Goal: Task Accomplishment & Management: Use online tool/utility

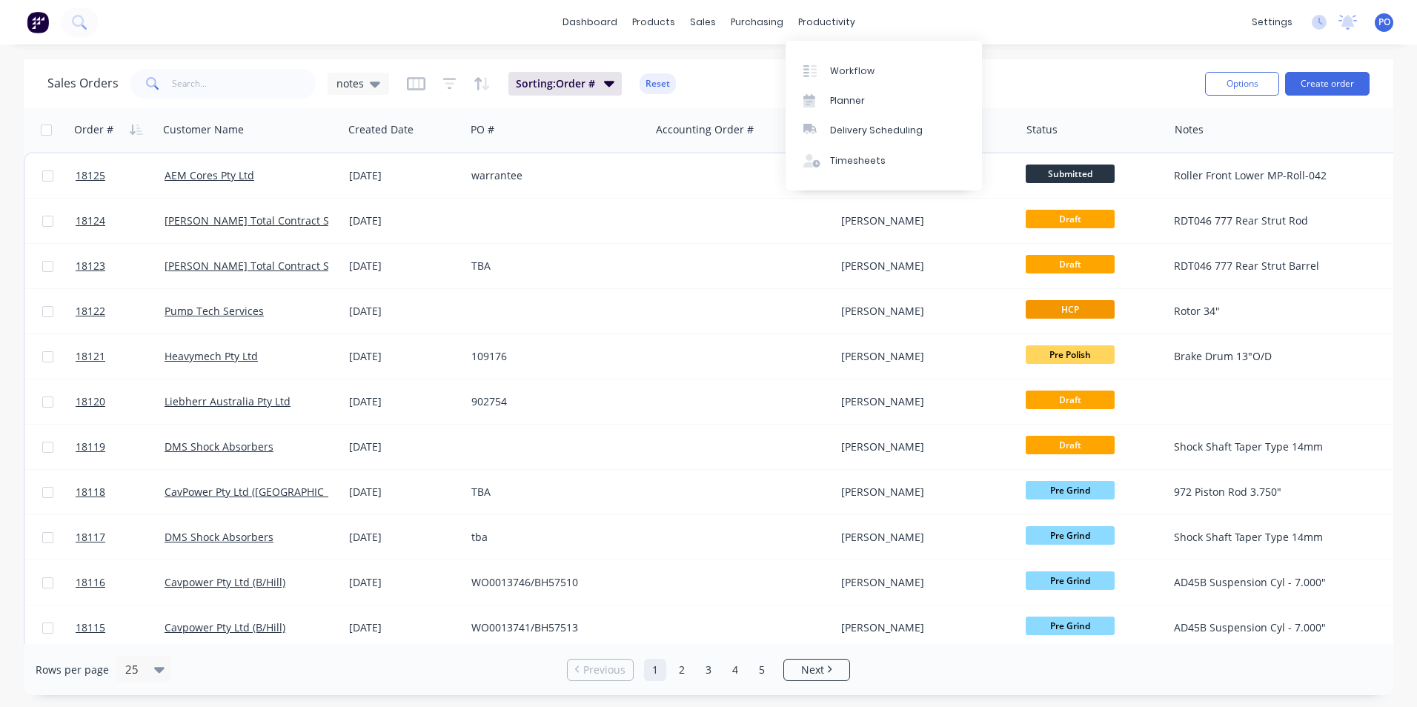
drag, startPoint x: 821, startPoint y: 24, endPoint x: 825, endPoint y: 42, distance: 19.1
click at [821, 29] on div "productivity" at bounding box center [827, 22] width 72 height 22
click at [844, 74] on div "Workflow" at bounding box center [852, 70] width 44 height 13
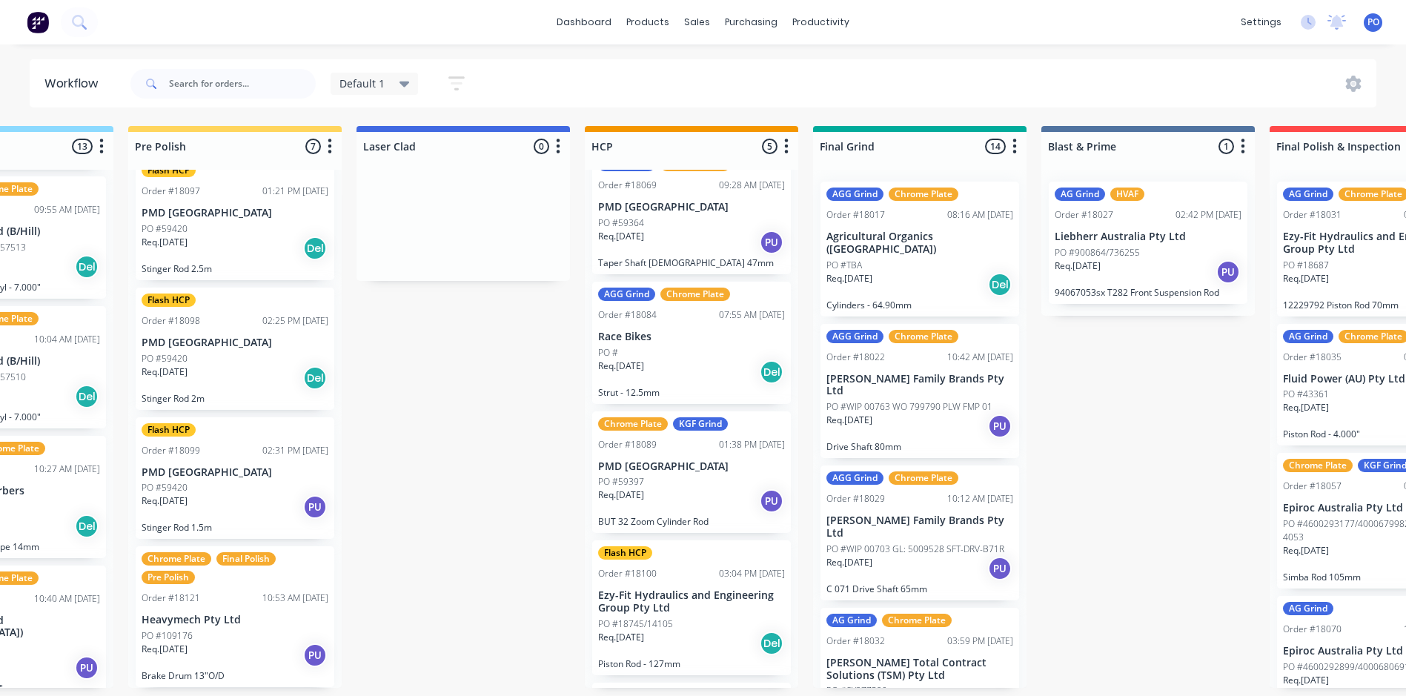
scroll to position [74, 0]
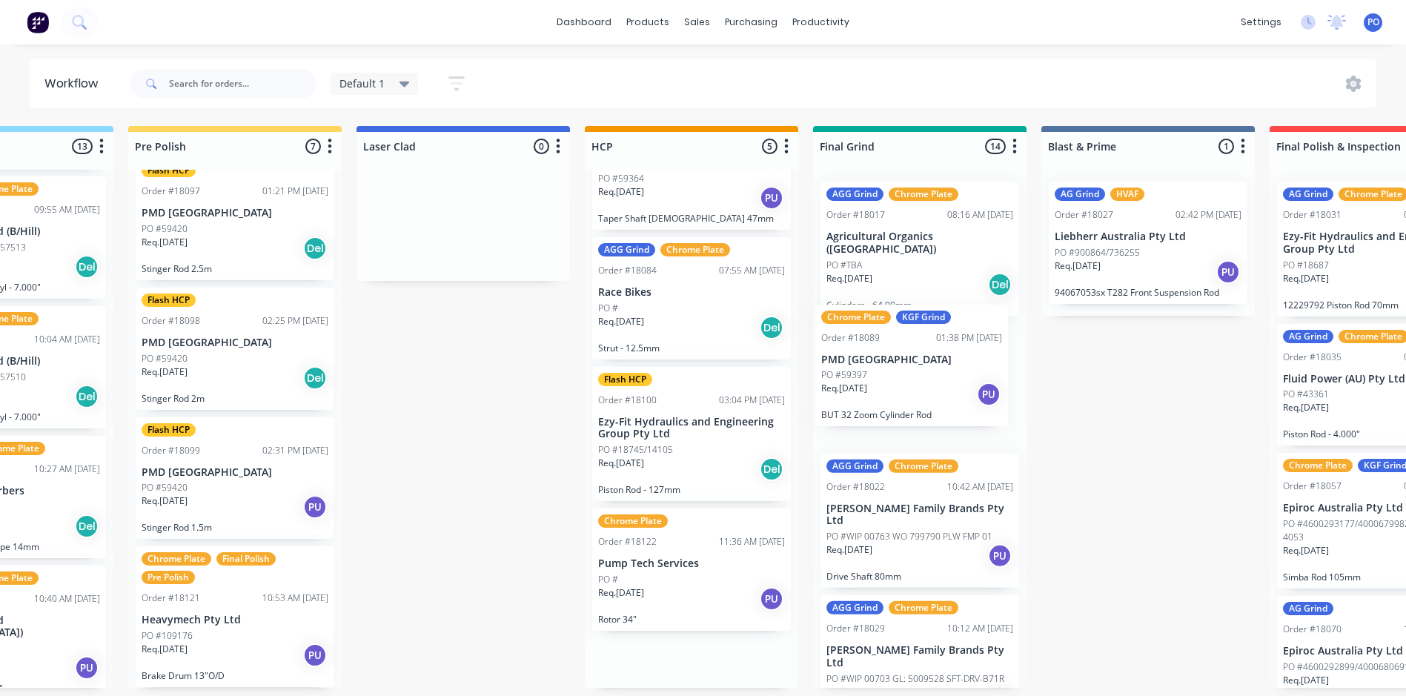
drag, startPoint x: 683, startPoint y: 431, endPoint x: 910, endPoint y: 368, distance: 236.0
click at [910, 368] on div "Submitted 1 Status colour #273444 hex #273444 Save Cancel Summaries Total order…" at bounding box center [838, 407] width 3332 height 562
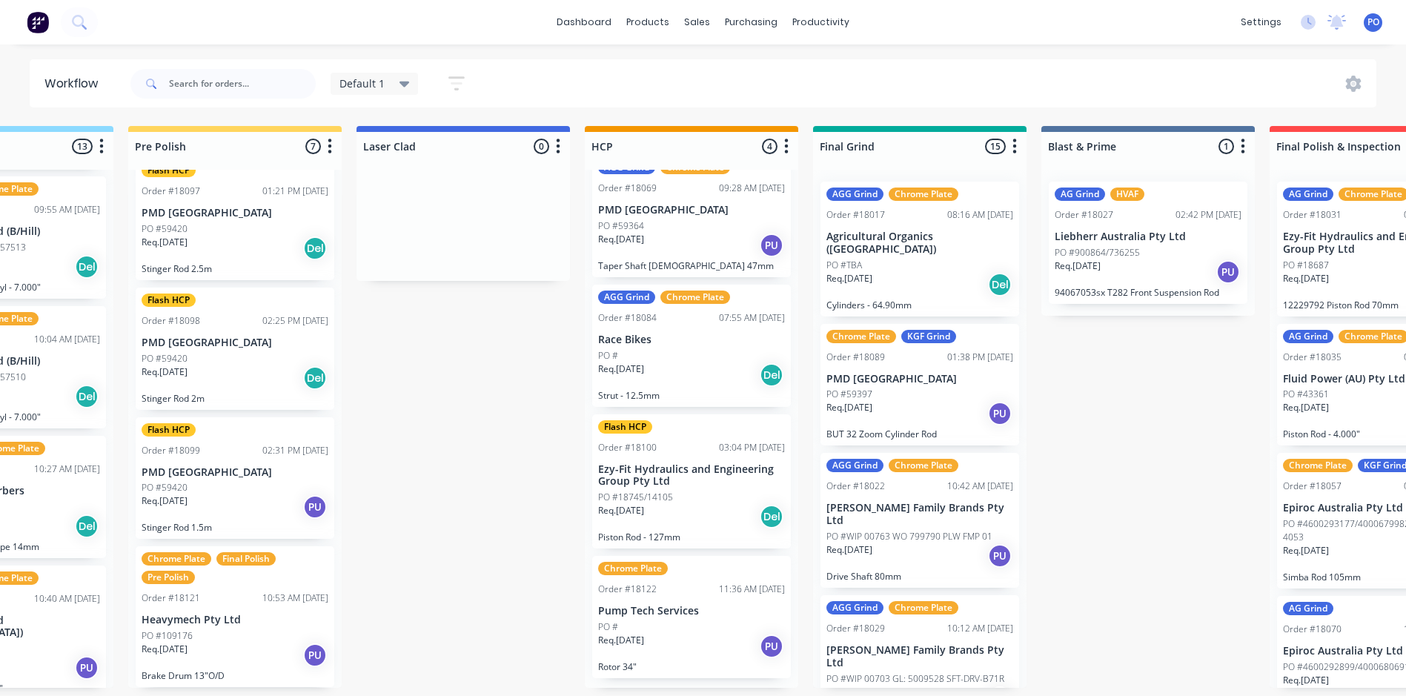
scroll to position [18, 0]
